Goal: Task Accomplishment & Management: Manage account settings

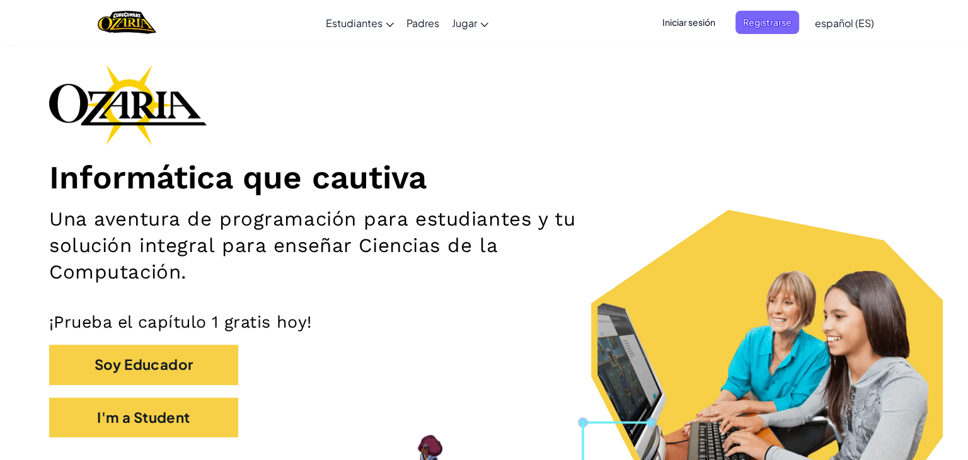
scroll to position [45, 0]
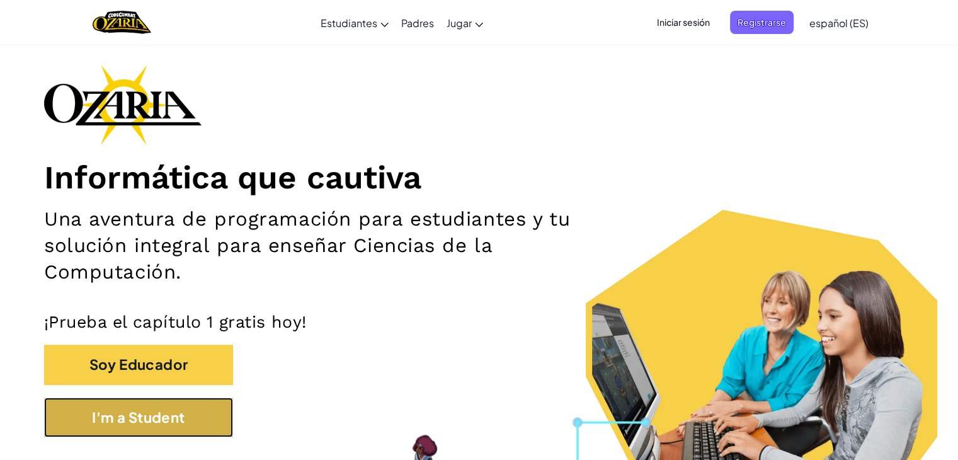
click at [176, 408] on button "I'm a Student" at bounding box center [138, 418] width 189 height 40
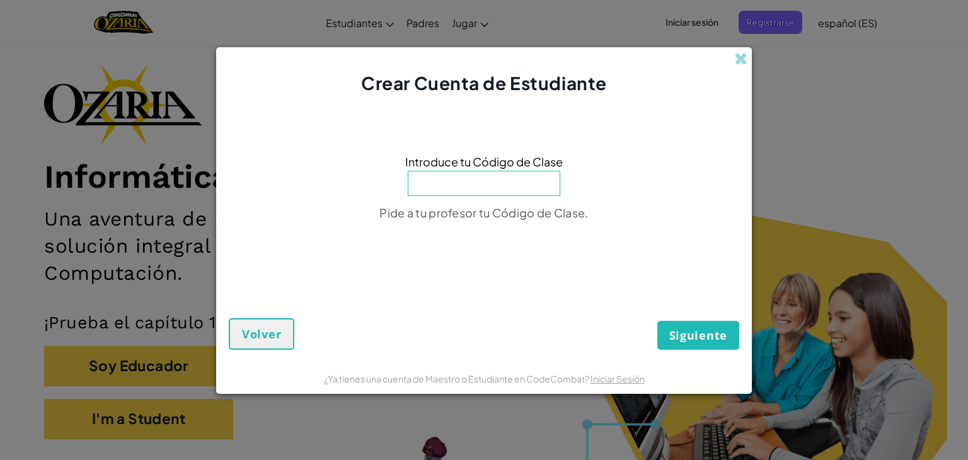
click at [456, 182] on input at bounding box center [484, 183] width 152 height 25
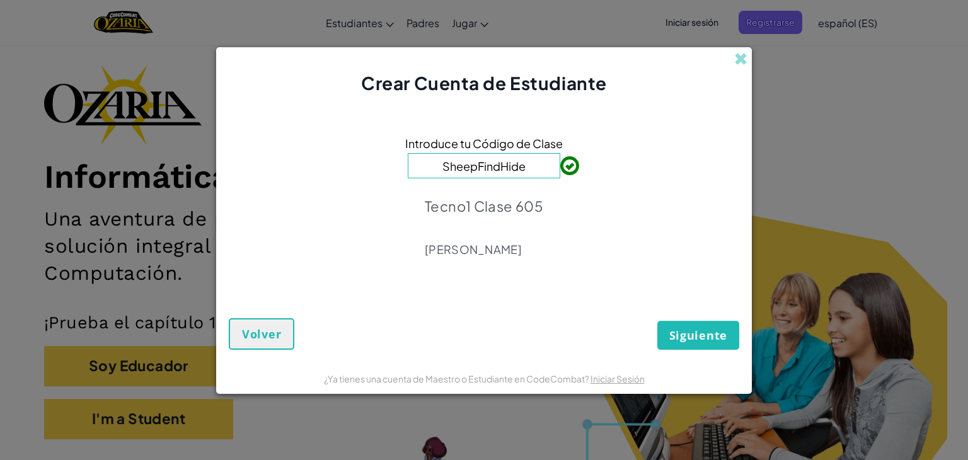
type input "SheepFindHide"
click at [687, 329] on span "Siguiente" at bounding box center [698, 335] width 58 height 15
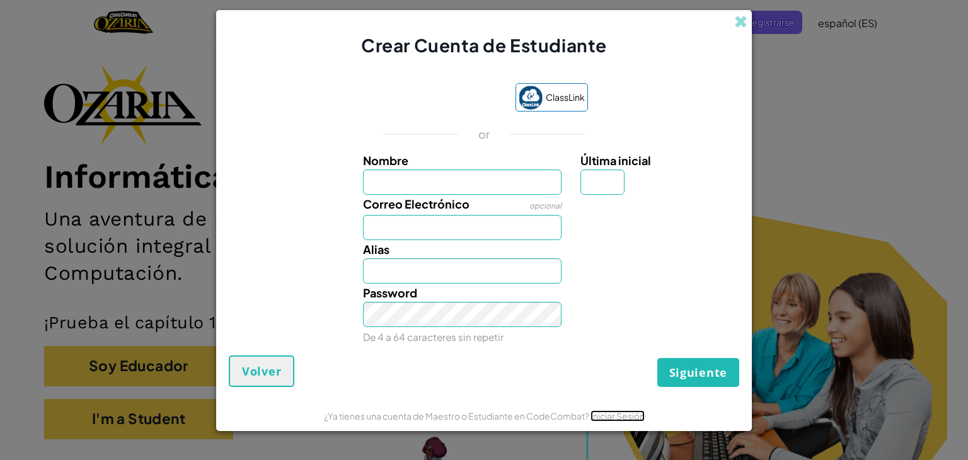
click at [619, 418] on link "Iniciar Sesión" at bounding box center [617, 415] width 54 height 11
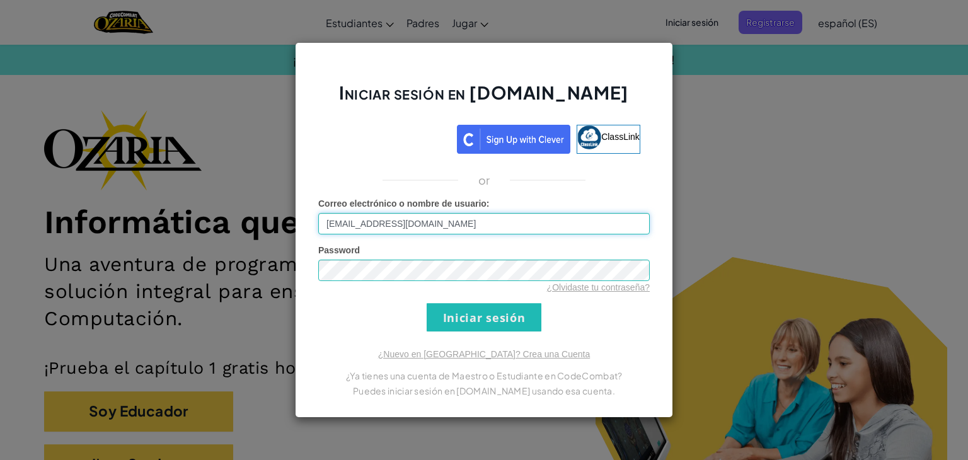
click at [455, 220] on input "[EMAIL_ADDRESS][DOMAIN_NAME]" at bounding box center [483, 223] width 331 height 21
type input "A"
type input "[EMAIL_ADDRESS][DOMAIN_NAME]"
click at [539, 324] on input "Iniciar sesión" at bounding box center [484, 317] width 115 height 28
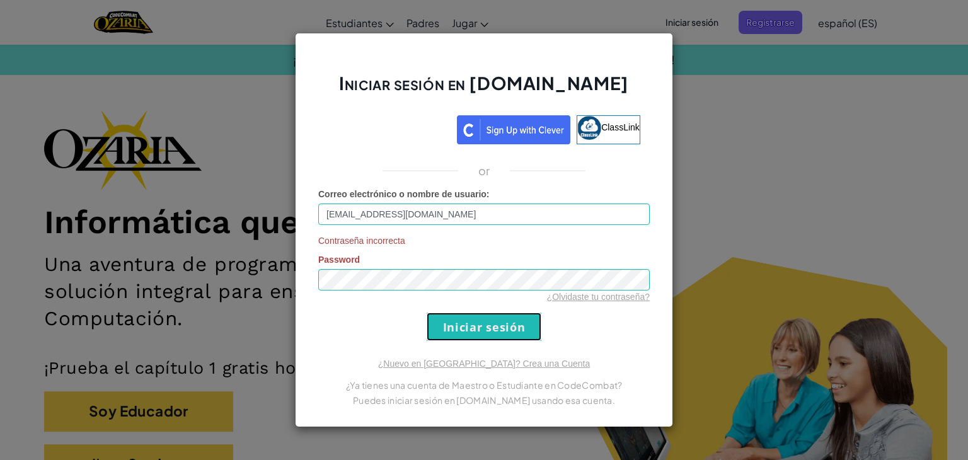
click at [527, 324] on input "Iniciar sesión" at bounding box center [484, 327] width 115 height 28
